Goal: Consume media (video, audio): Consume media (video, audio)

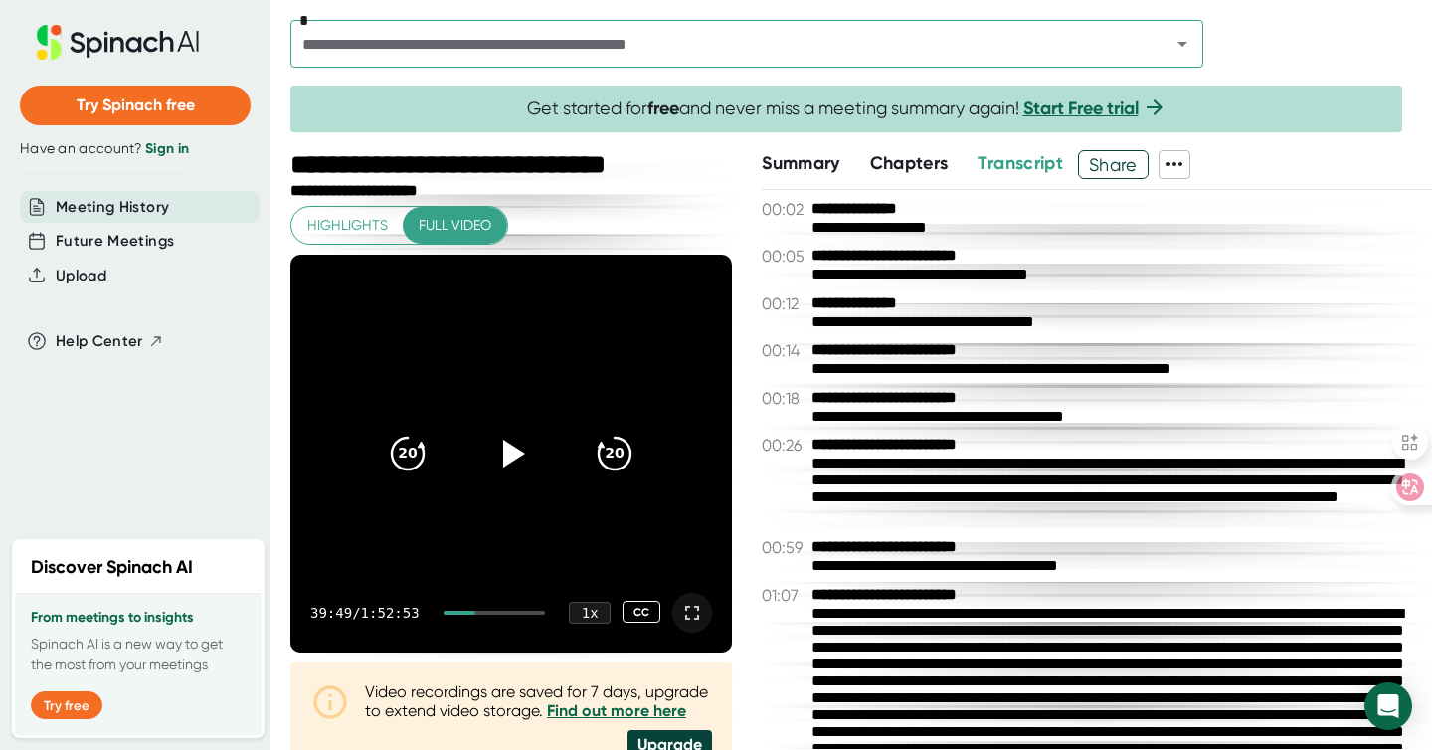
click at [680, 607] on icon at bounding box center [692, 612] width 24 height 24
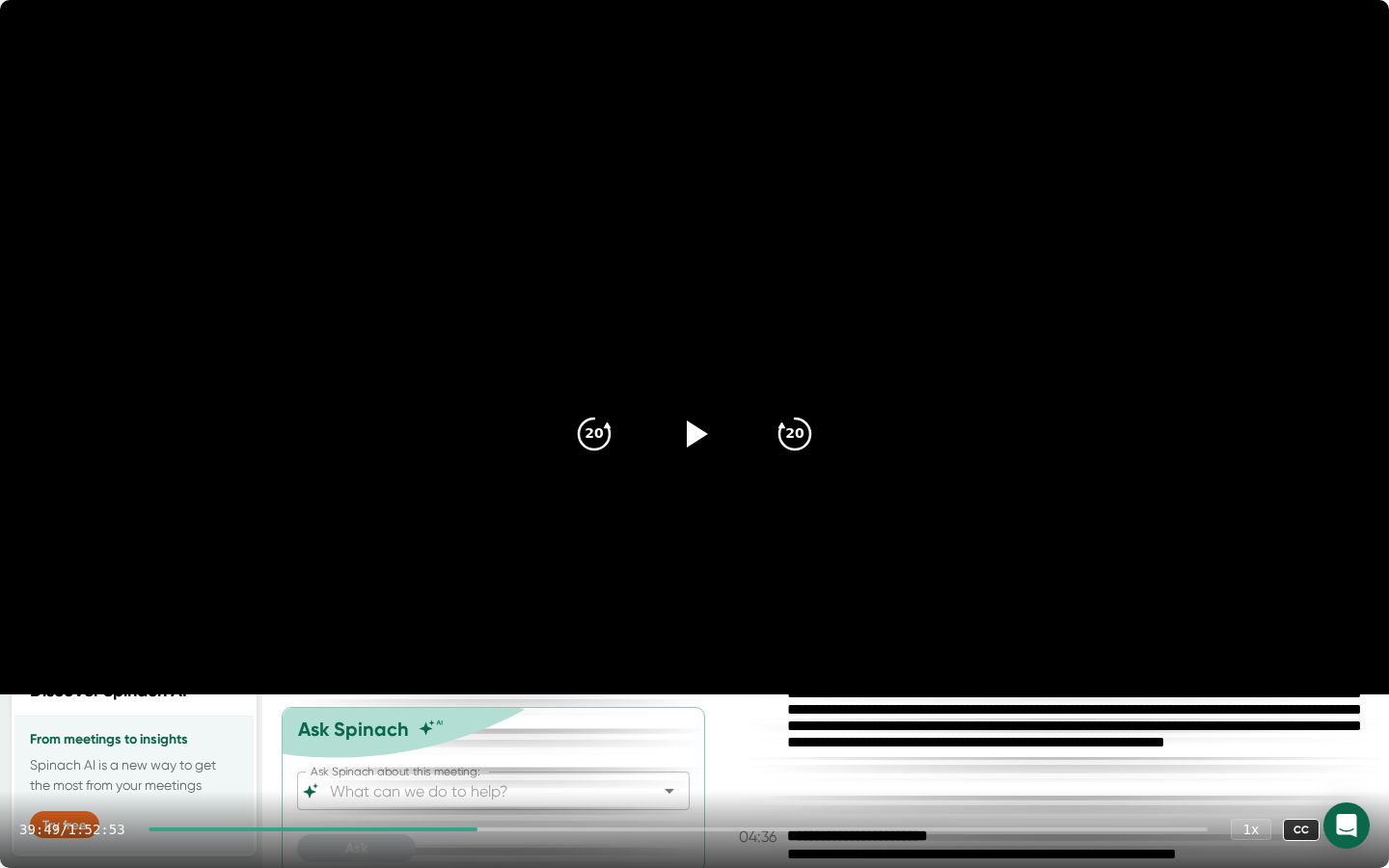
click at [451, 726] on div at bounding box center [313, 829] width 330 height 4
click at [1361, 726] on div at bounding box center [1350, 829] width 39 height 39
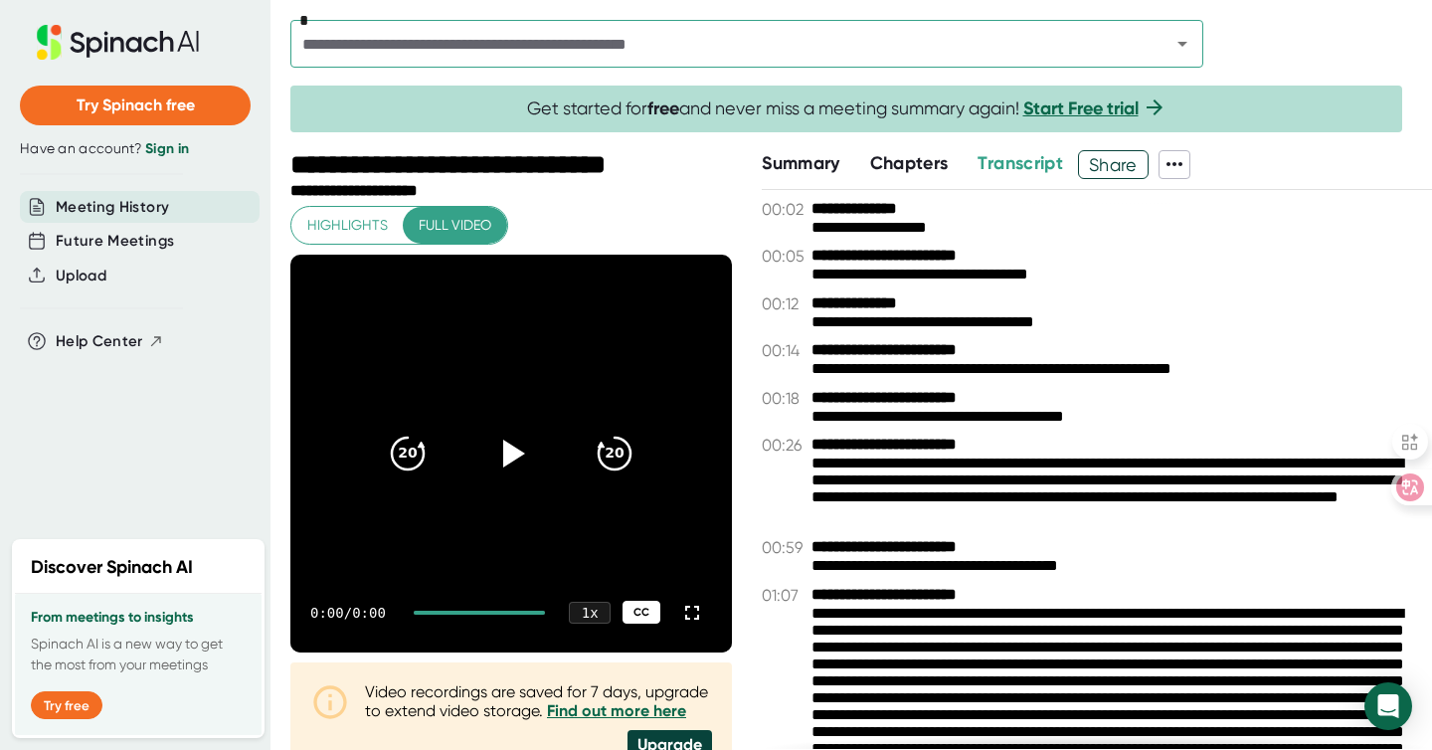
click at [629, 611] on div "CC" at bounding box center [641, 611] width 38 height 23
click at [521, 463] on icon at bounding box center [511, 452] width 50 height 50
click at [680, 612] on icon at bounding box center [692, 612] width 24 height 24
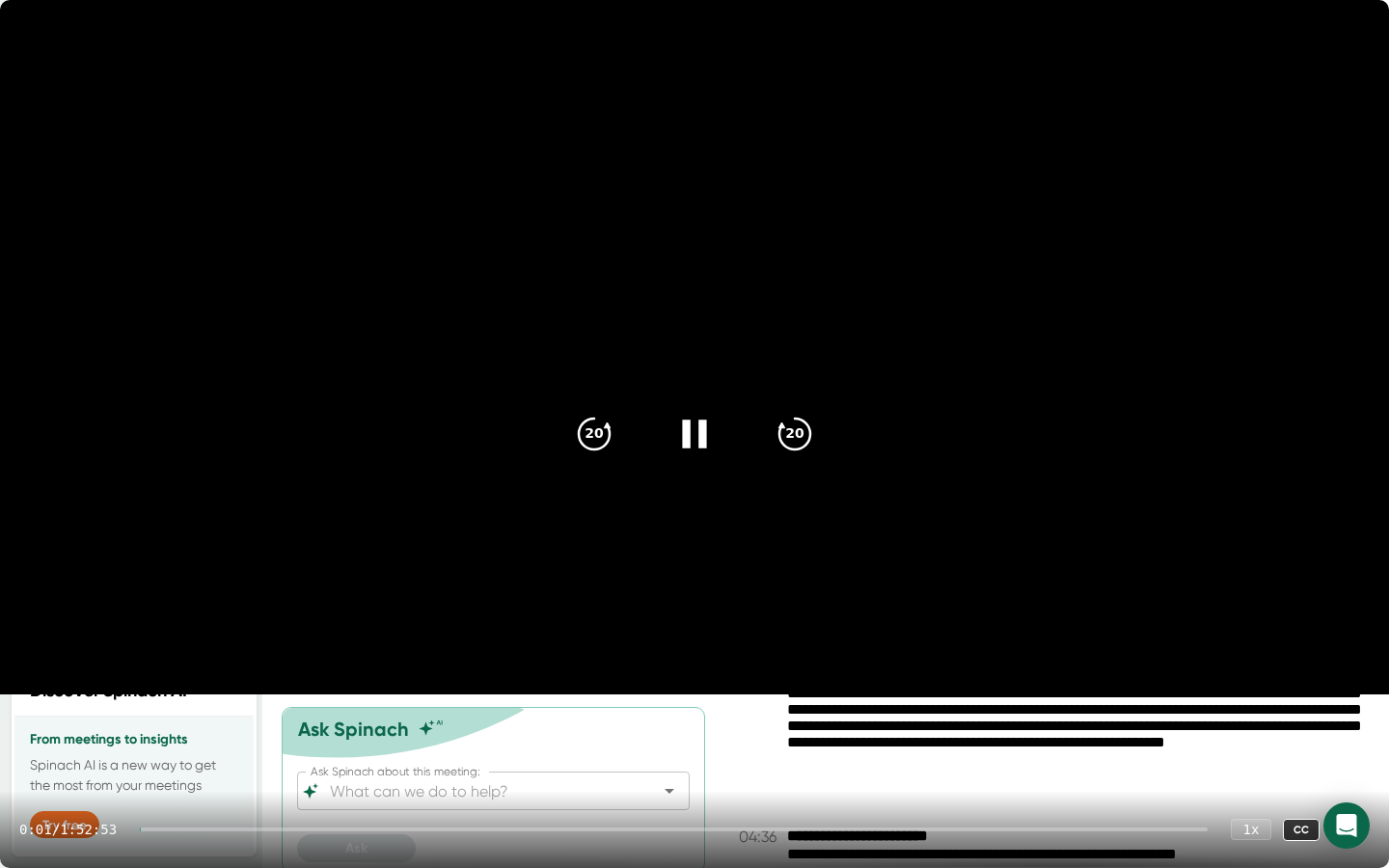
click at [510, 726] on div at bounding box center [673, 829] width 1068 height 4
click at [547, 726] on div at bounding box center [678, 829] width 1059 height 4
click at [572, 726] on div at bounding box center [678, 829] width 1059 height 4
click at [543, 726] on div at bounding box center [355, 829] width 413 height 4
click at [447, 726] on div at bounding box center [340, 829] width 385 height 4
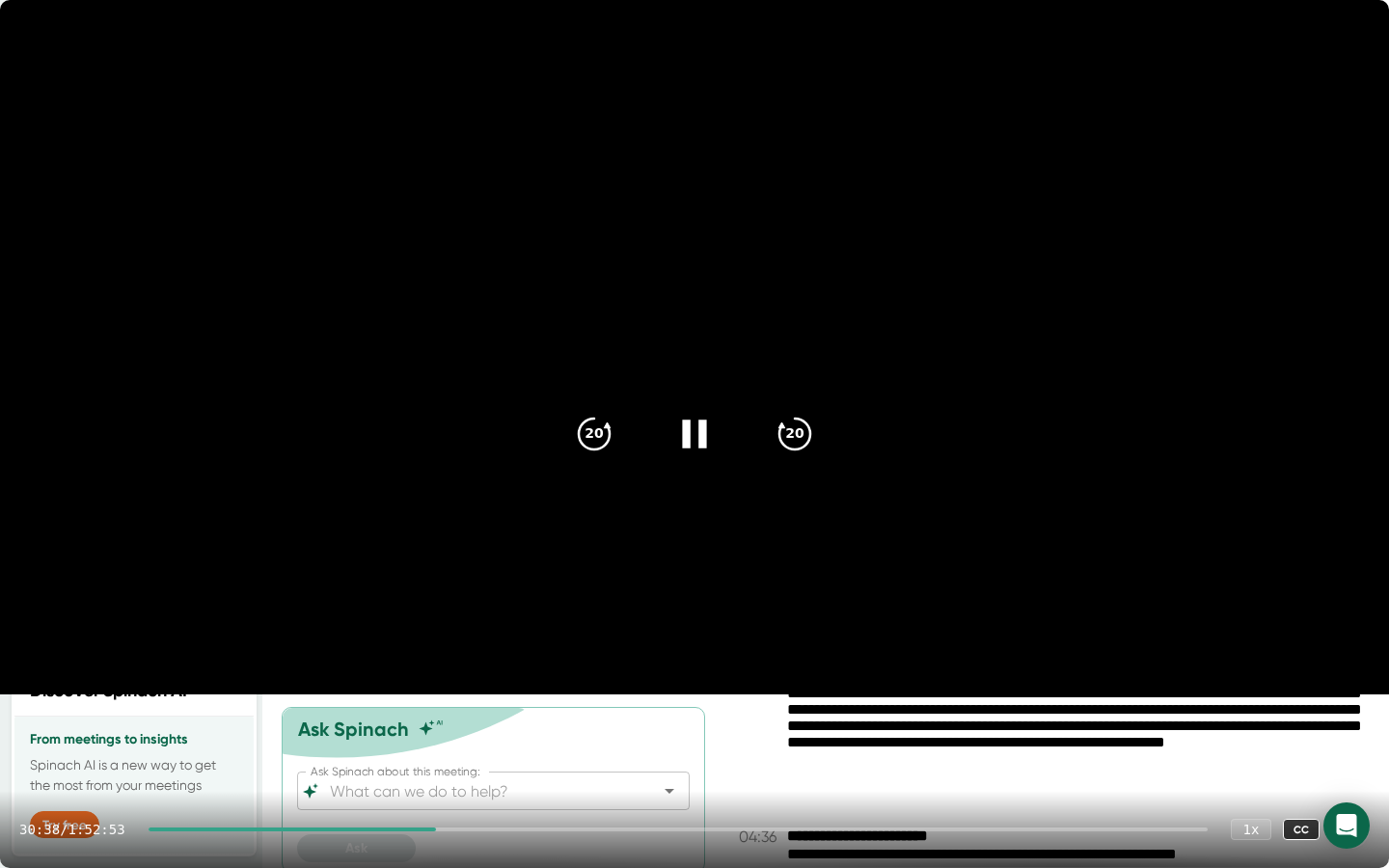
click at [432, 726] on div at bounding box center [292, 829] width 287 height 4
click at [436, 726] on div at bounding box center [678, 829] width 1059 height 4
click at [450, 726] on div at bounding box center [678, 829] width 1059 height 4
click at [438, 726] on div at bounding box center [293, 829] width 290 height 4
click at [436, 726] on div at bounding box center [292, 829] width 287 height 4
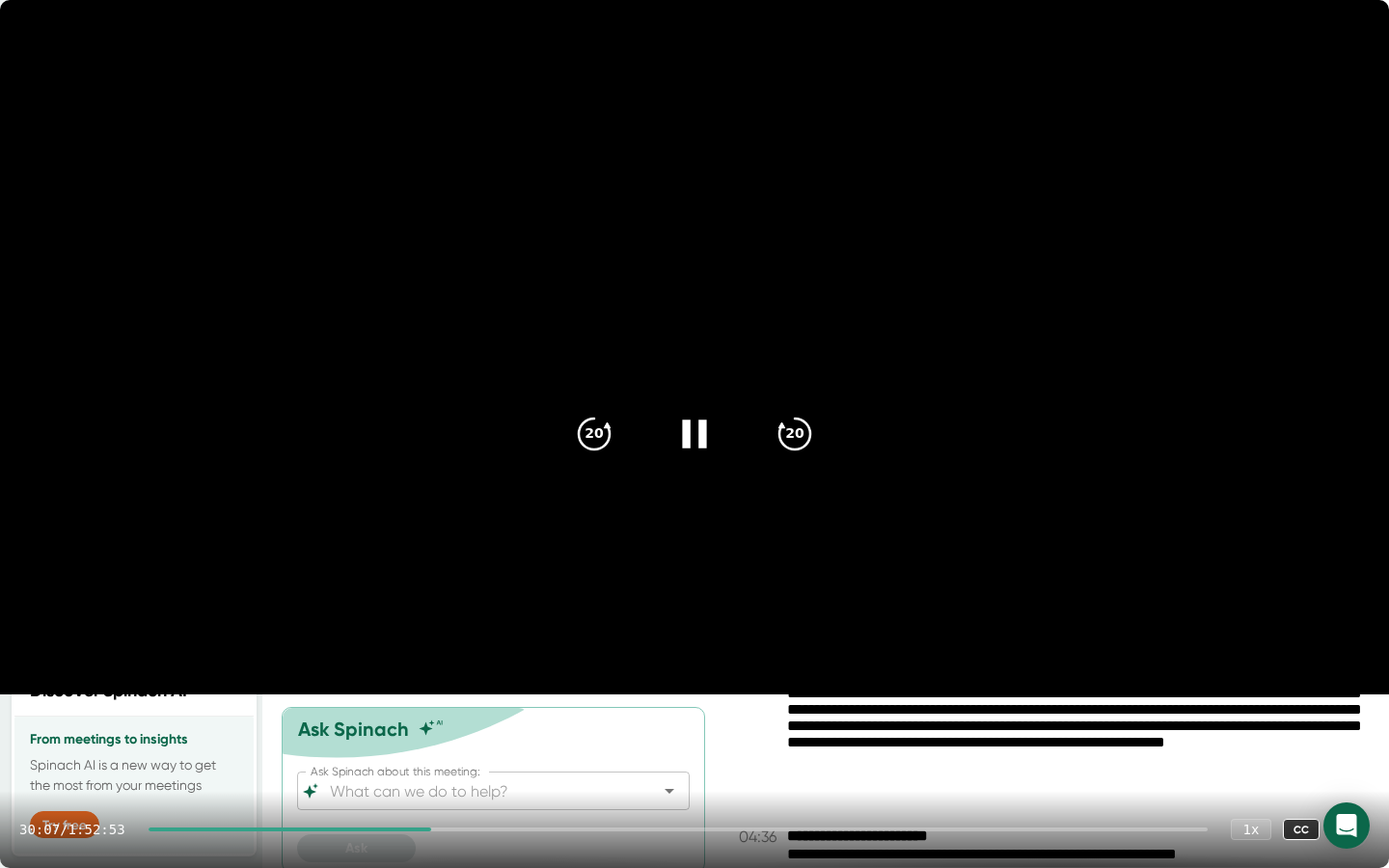
click at [431, 726] on div at bounding box center [289, 829] width 282 height 4
click at [429, 726] on div at bounding box center [288, 829] width 280 height 4
click at [426, 726] on div at bounding box center [287, 829] width 277 height 4
click at [536, 726] on div at bounding box center [678, 829] width 1059 height 4
click at [613, 726] on div at bounding box center [678, 829] width 1059 height 4
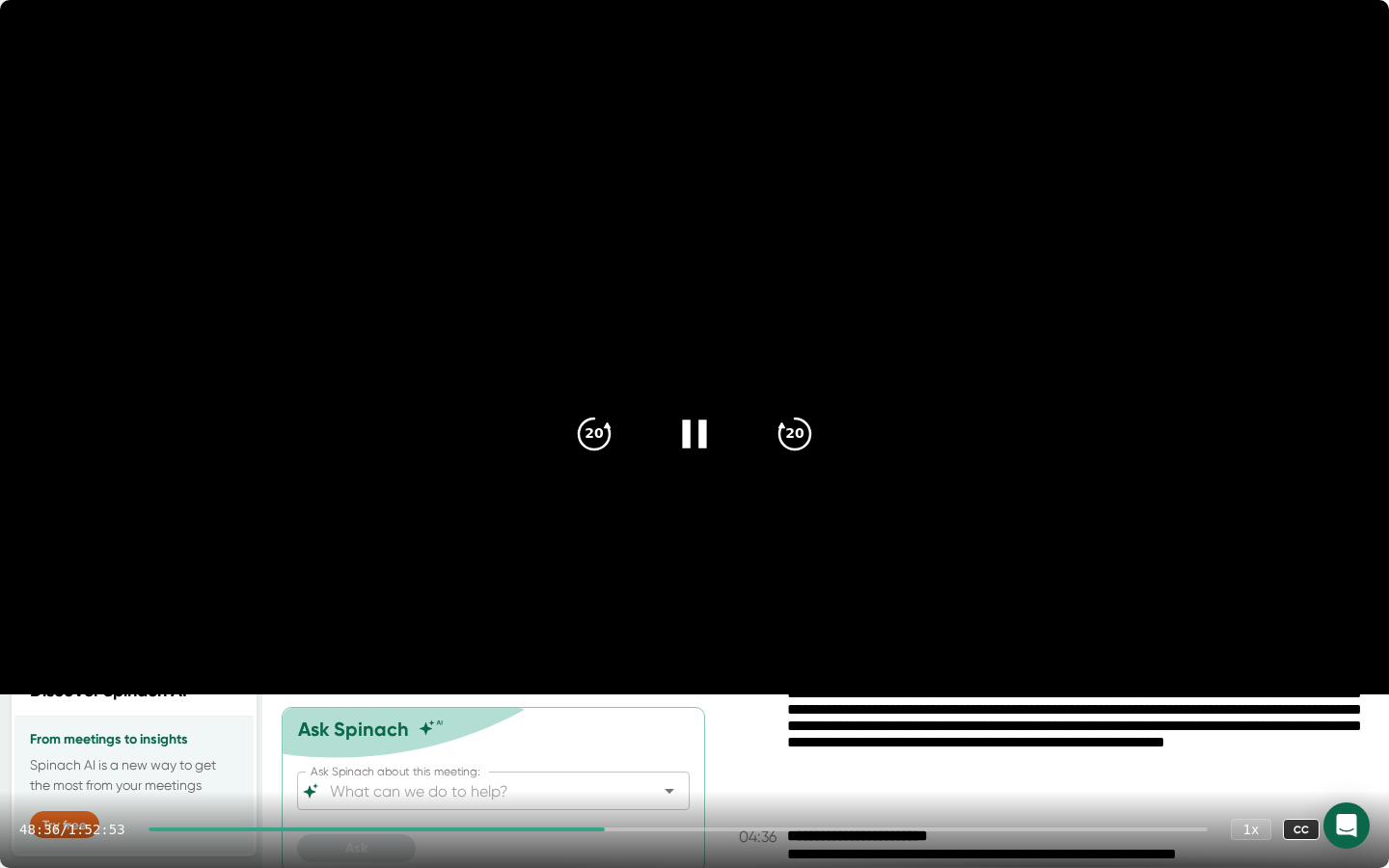
click at [604, 726] on div at bounding box center [376, 829] width 456 height 4
click at [598, 726] on div at bounding box center [374, 829] width 452 height 4
click at [590, 726] on div at bounding box center [369, 829] width 441 height 4
click at [586, 726] on div at bounding box center [367, 829] width 437 height 4
click at [582, 726] on div at bounding box center [365, 829] width 434 height 4
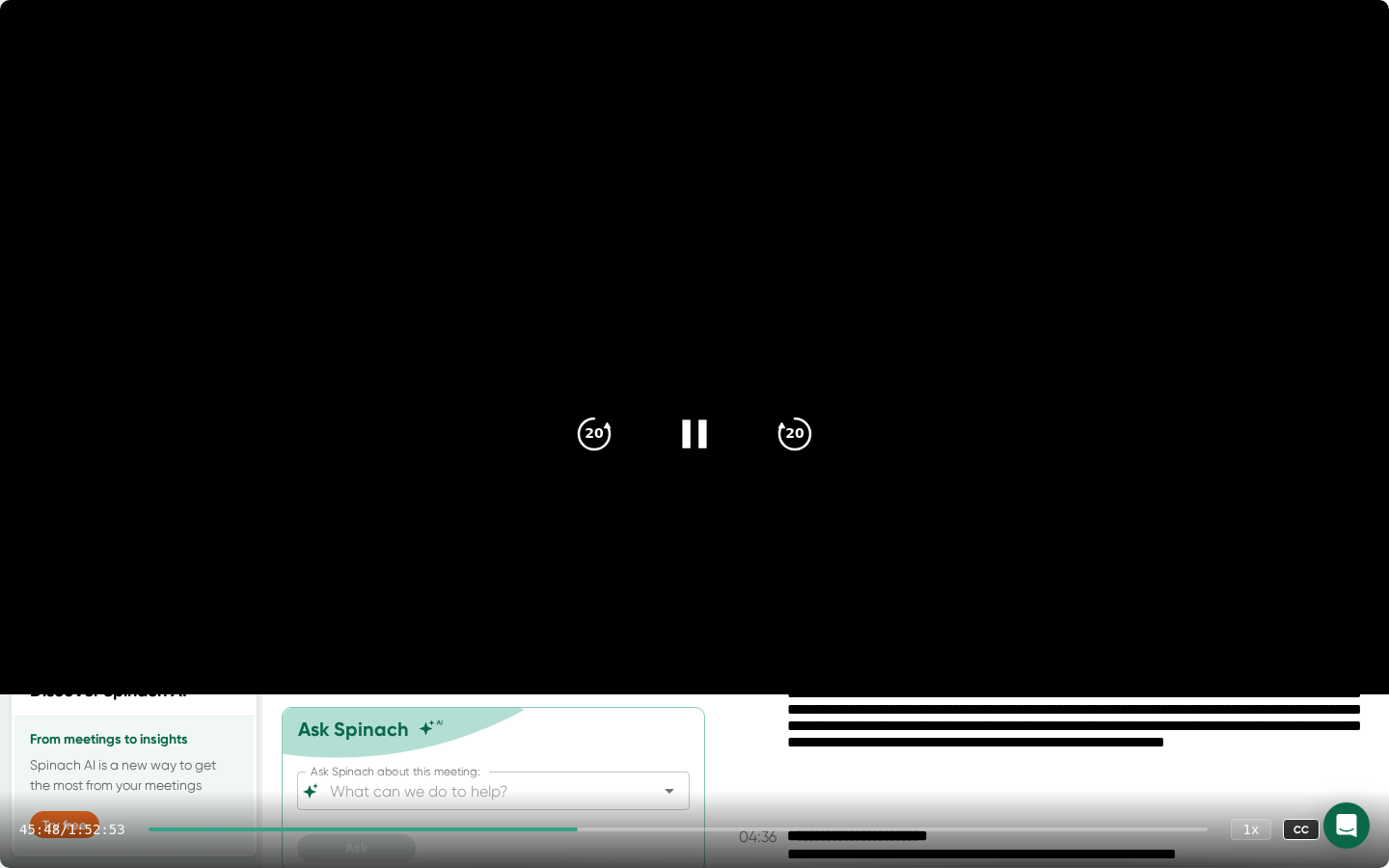
click at [578, 726] on div at bounding box center [363, 829] width 430 height 4
click at [575, 726] on div at bounding box center [363, 829] width 430 height 4
click at [565, 726] on div at bounding box center [356, 829] width 416 height 4
click at [556, 726] on div at bounding box center [352, 829] width 407 height 4
click at [551, 726] on div at bounding box center [349, 829] width 403 height 4
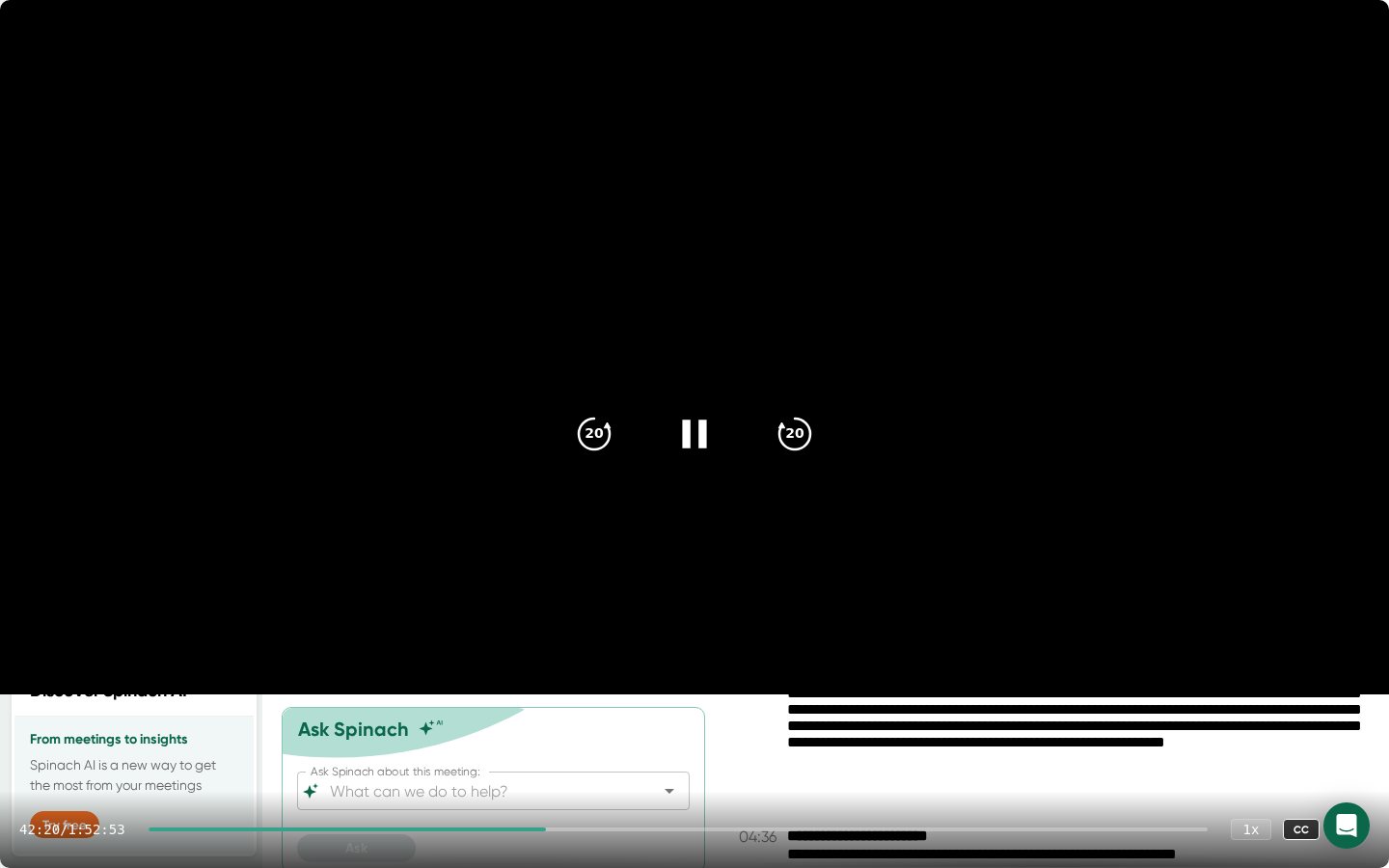
click at [545, 726] on div at bounding box center [347, 829] width 398 height 4
click at [534, 726] on div at bounding box center [341, 829] width 387 height 4
click at [525, 726] on div at bounding box center [337, 829] width 376 height 4
click at [519, 726] on div at bounding box center [334, 829] width 371 height 4
click at [508, 726] on div at bounding box center [328, 829] width 360 height 4
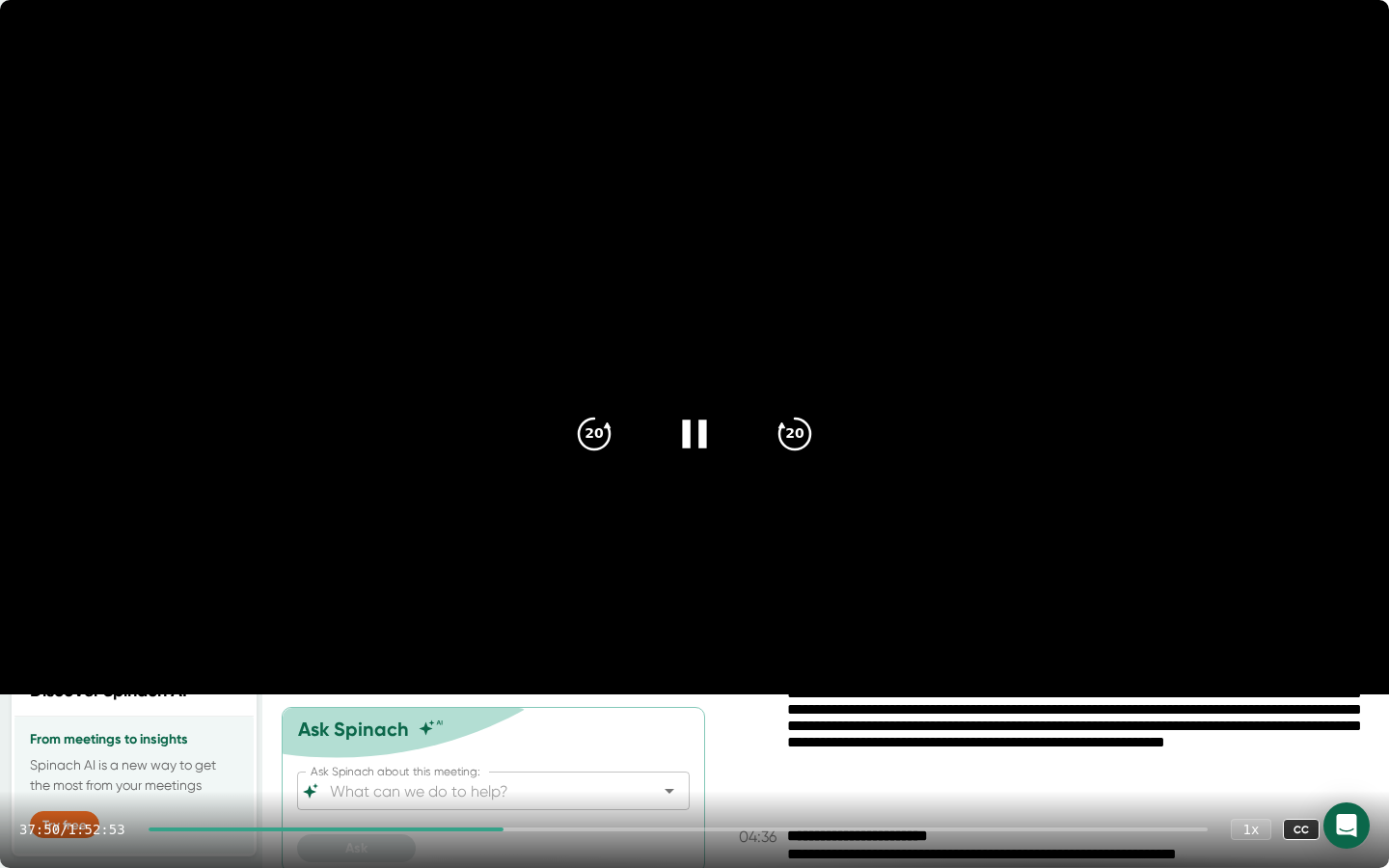
click at [518, 726] on div "37:50 / 1:52:53 1 x CC" at bounding box center [694, 829] width 1389 height 78
click at [516, 726] on div at bounding box center [678, 829] width 1059 height 4
click at [519, 726] on div at bounding box center [678, 829] width 1059 height 4
click at [701, 440] on icon at bounding box center [694, 433] width 24 height 28
click at [508, 726] on div at bounding box center [328, 829] width 360 height 4
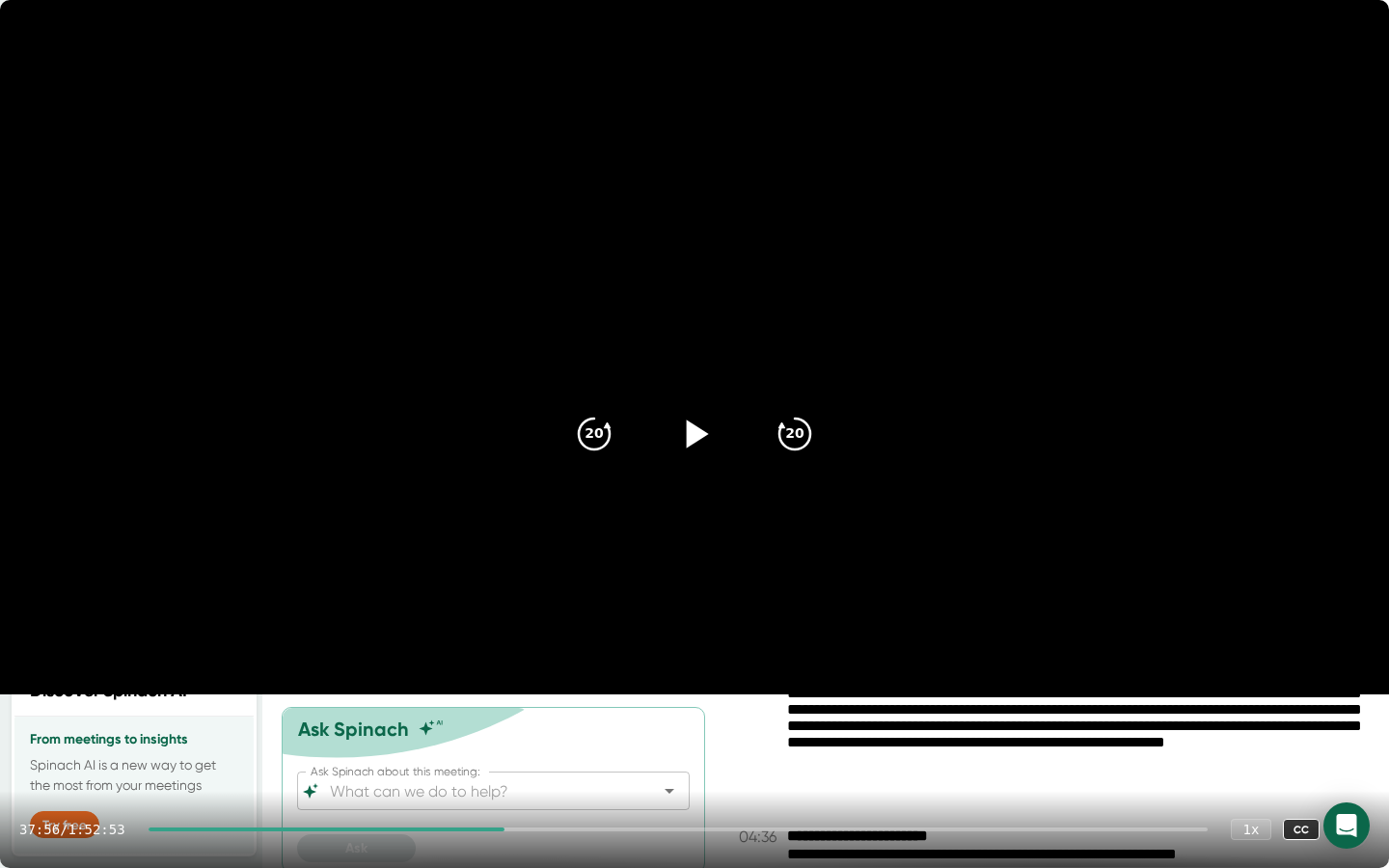
click at [504, 726] on div at bounding box center [326, 829] width 356 height 4
click at [502, 726] on div at bounding box center [325, 829] width 354 height 4
click at [704, 442] on icon at bounding box center [694, 434] width 48 height 48
click at [704, 442] on icon at bounding box center [694, 433] width 24 height 28
click at [704, 442] on icon at bounding box center [694, 434] width 48 height 48
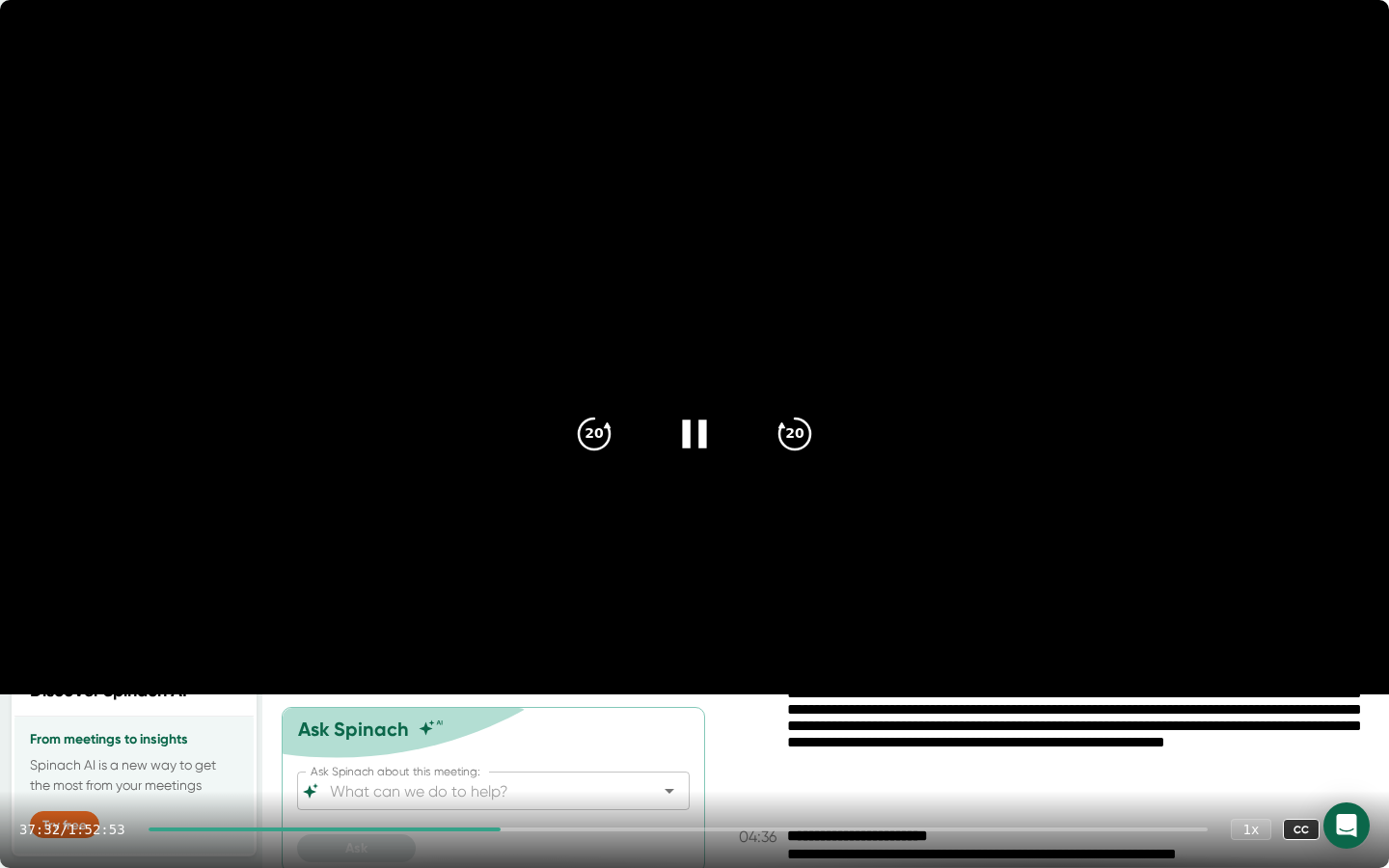
click at [704, 442] on icon at bounding box center [694, 433] width 24 height 28
click at [704, 442] on icon at bounding box center [694, 434] width 48 height 48
click at [704, 442] on icon at bounding box center [694, 433] width 24 height 28
click at [704, 442] on icon at bounding box center [694, 434] width 48 height 48
click at [500, 726] on div at bounding box center [325, 829] width 353 height 4
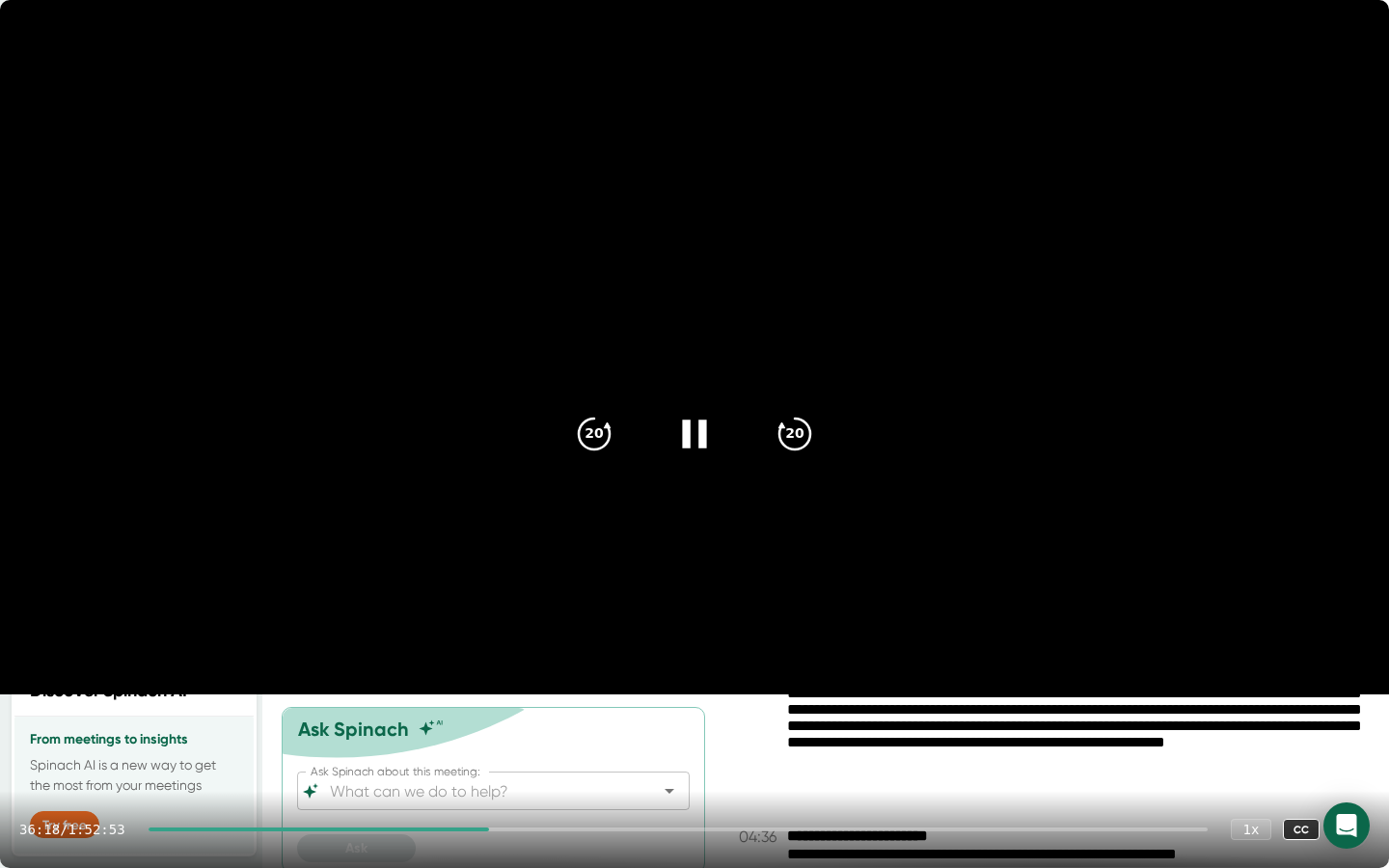
click at [482, 726] on div at bounding box center [318, 829] width 340 height 4
click at [694, 441] on icon at bounding box center [694, 434] width 48 height 48
click at [694, 441] on icon at bounding box center [697, 433] width 22 height 28
click at [694, 441] on icon at bounding box center [694, 434] width 48 height 48
click at [694, 441] on icon at bounding box center [697, 433] width 22 height 28
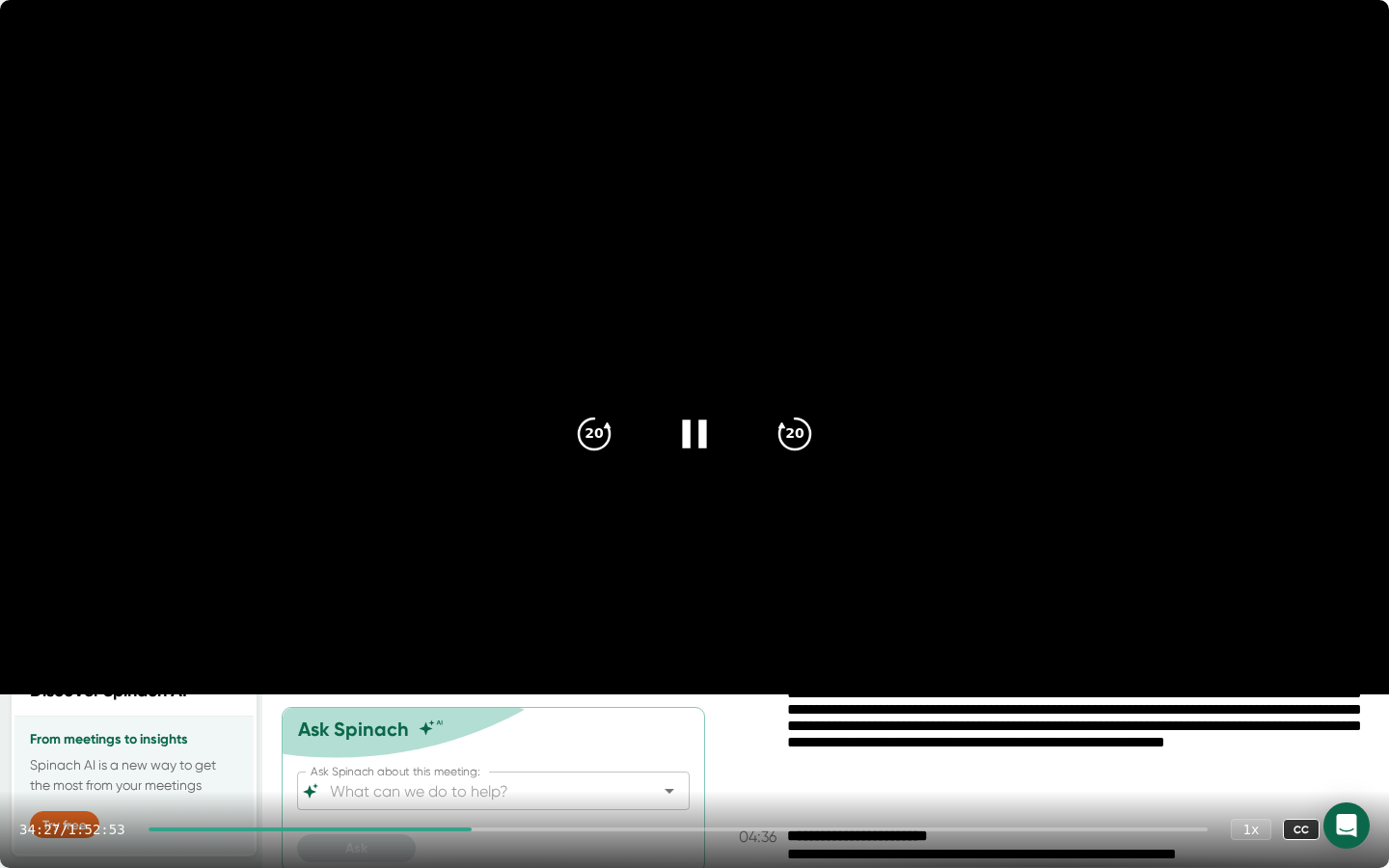
click at [492, 726] on div at bounding box center [678, 829] width 1059 height 4
click at [497, 726] on div at bounding box center [678, 829] width 1059 height 4
click at [504, 726] on div at bounding box center [678, 829] width 1059 height 4
click at [512, 726] on div at bounding box center [678, 829] width 1059 height 4
click at [518, 726] on div at bounding box center [678, 829] width 1059 height 4
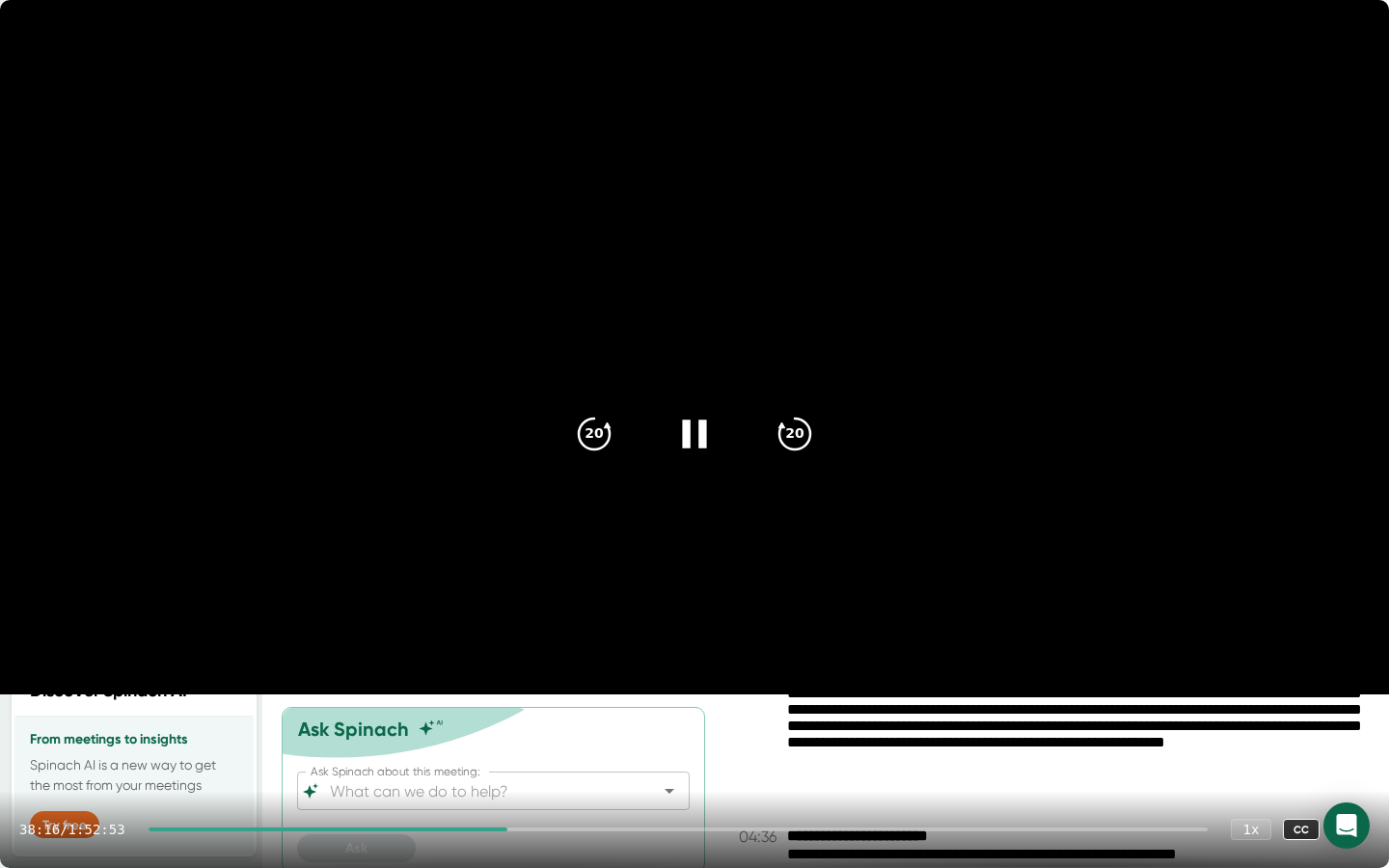
click at [689, 440] on icon at bounding box center [694, 433] width 24 height 28
click at [1349, 726] on icon at bounding box center [1350, 829] width 23 height 23
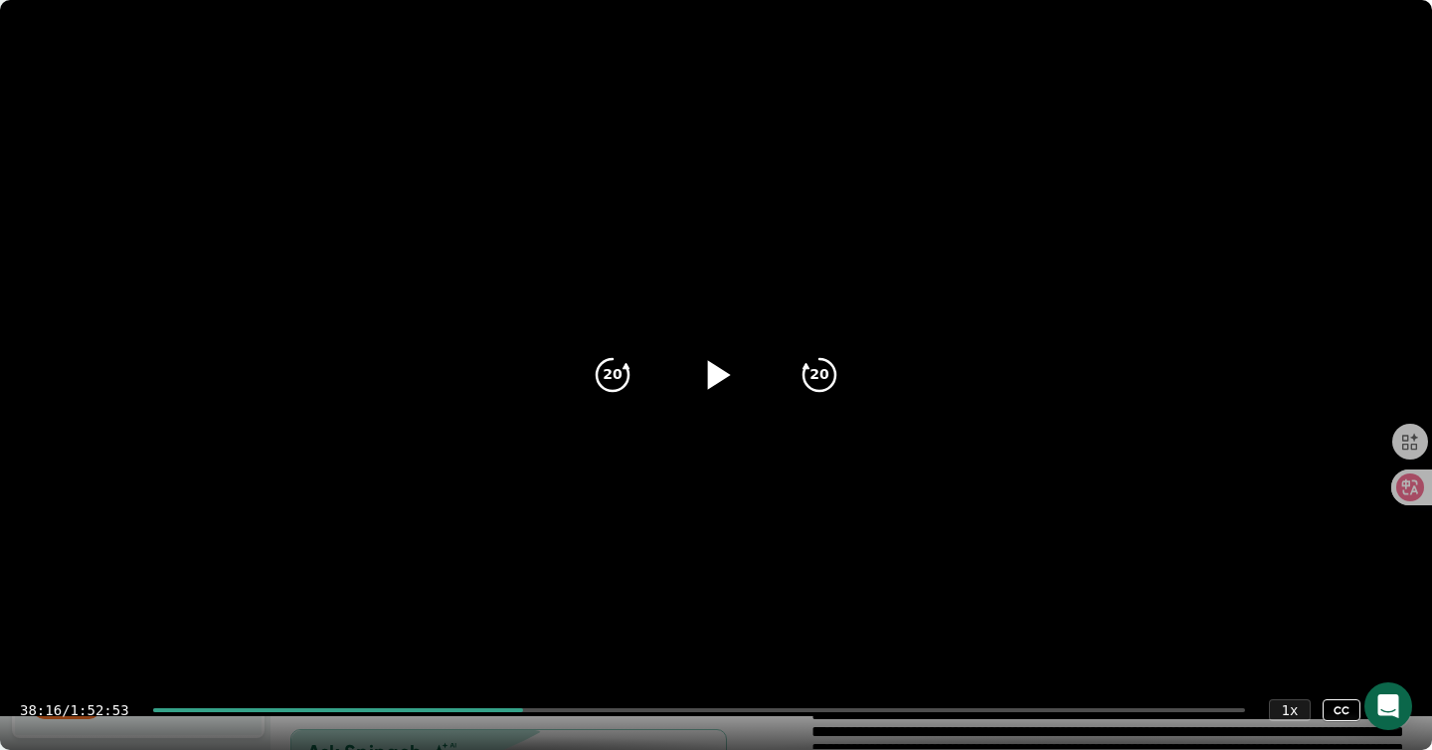
click at [1380, 698] on icon at bounding box center [1392, 710] width 24 height 24
